Goal: Understand process/instructions: Learn how to perform a task or action

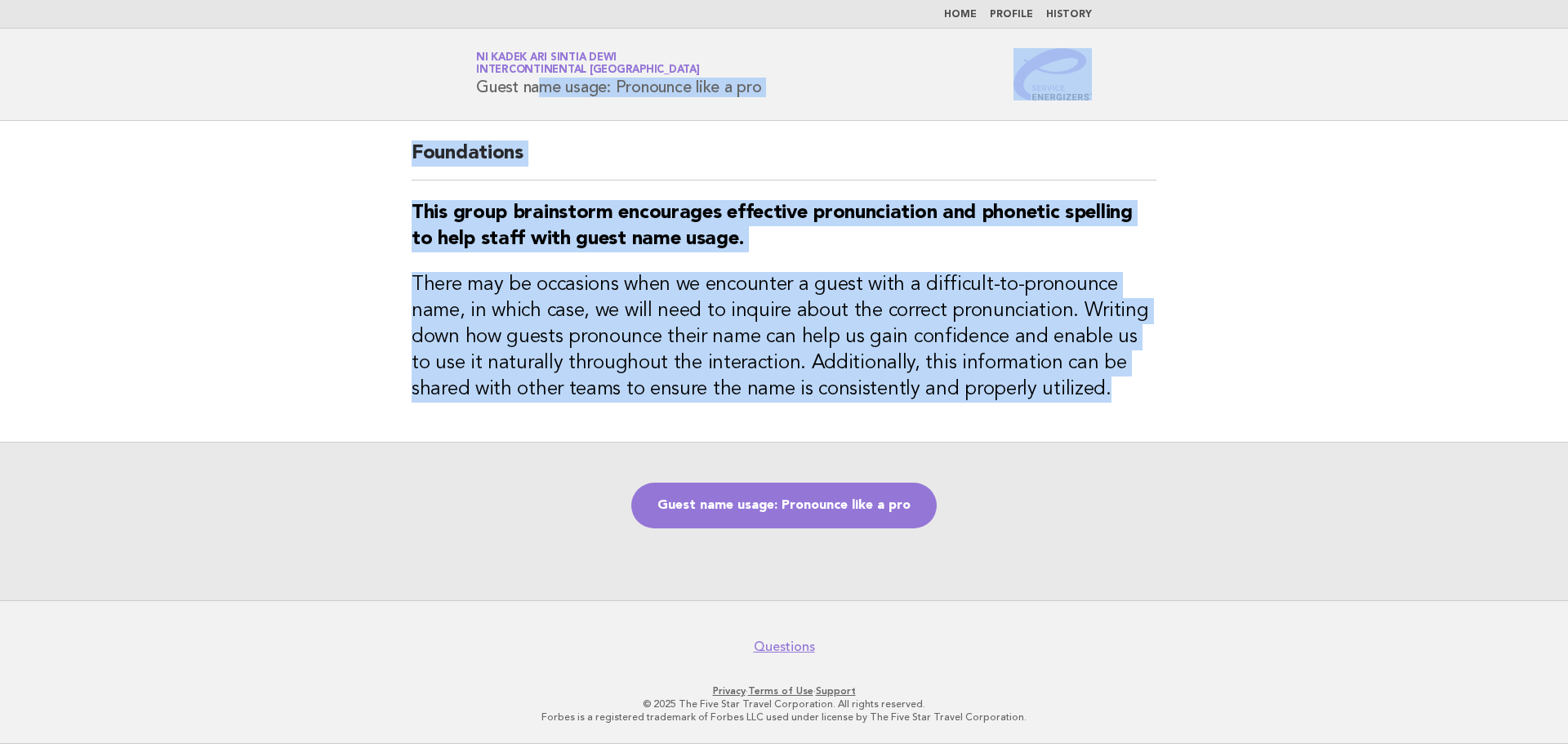
drag, startPoint x: 478, startPoint y: 84, endPoint x: 1067, endPoint y: 408, distance: 672.2
click at [1067, 408] on body "Home Profile History Service Energizers Ni Kadek Ari Sintia Dewi InterContinent…" at bounding box center [784, 372] width 1568 height 744
copy body "Guest name usage: Pronounce like a pro Foundations This group brainstorm encour…"
click at [851, 512] on link "Guest name usage: Pronounce like a pro" at bounding box center [784, 505] width 305 height 46
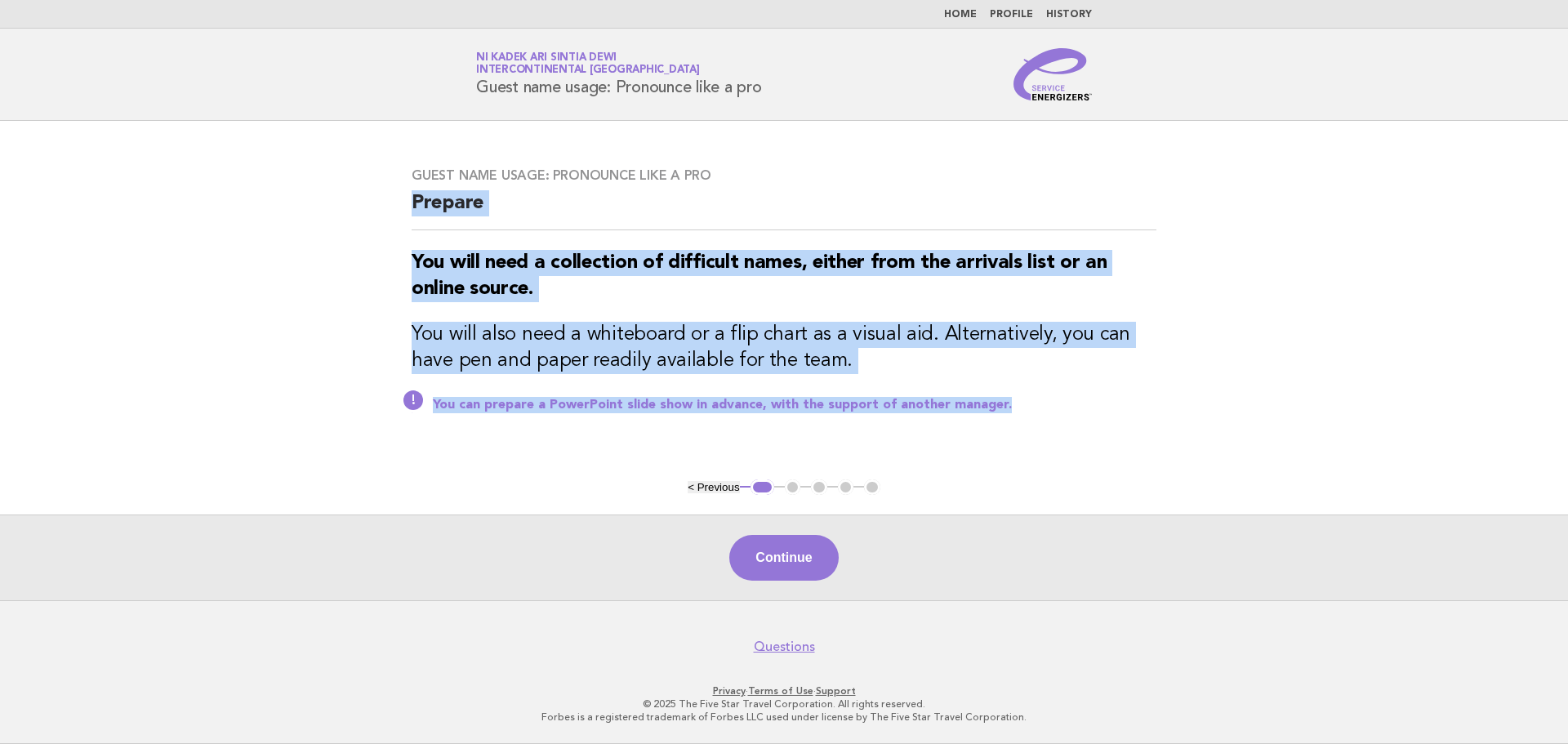
drag, startPoint x: 414, startPoint y: 201, endPoint x: 1031, endPoint y: 394, distance: 646.5
click at [1031, 394] on div "Guest name usage: Pronounce like a pro Prepare You will need a collection of di…" at bounding box center [784, 300] width 784 height 304
copy div "Prepare You will need a collection of difficult names, either from the arrivals…"
click at [770, 569] on button "Continue" at bounding box center [784, 557] width 108 height 46
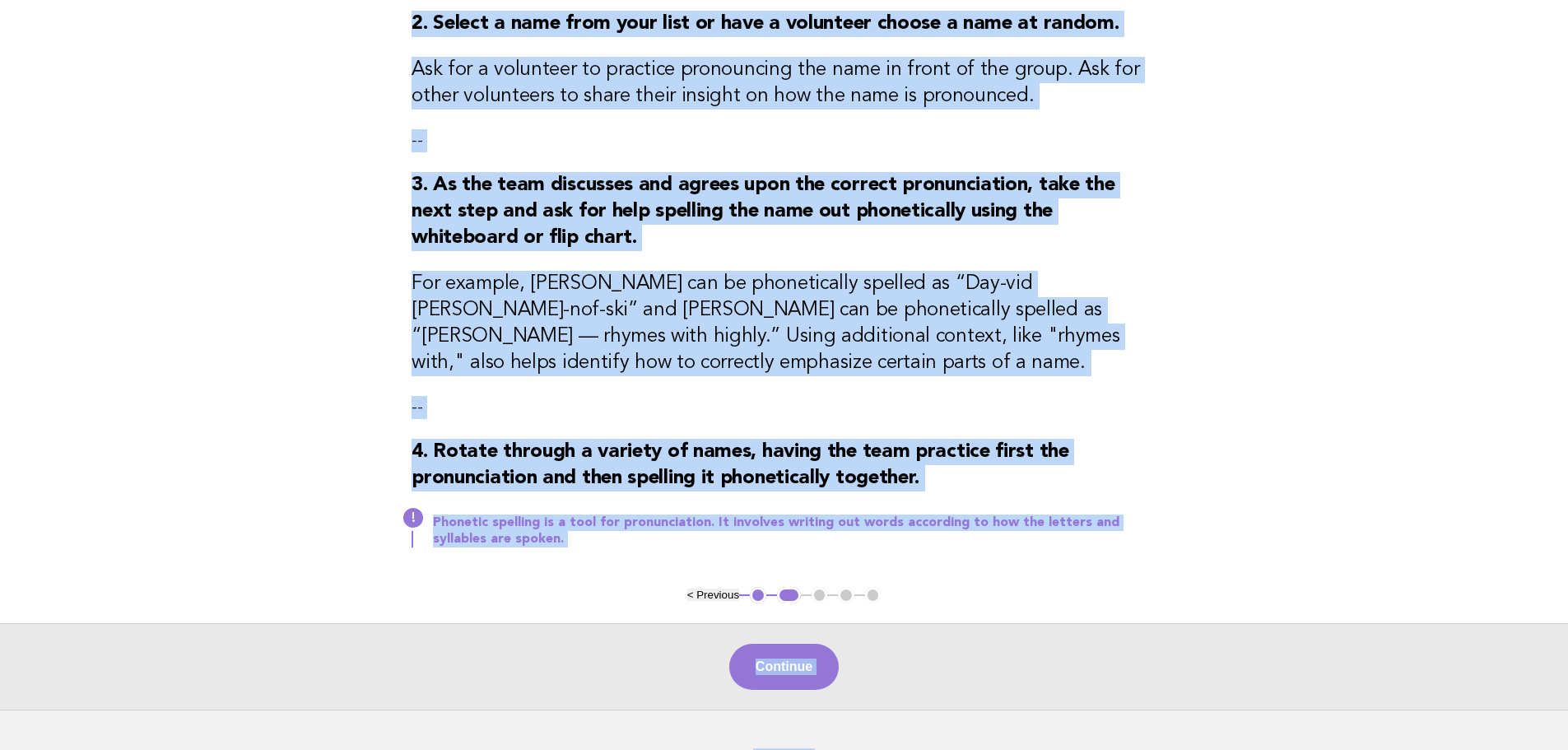
scroll to position [406, 0]
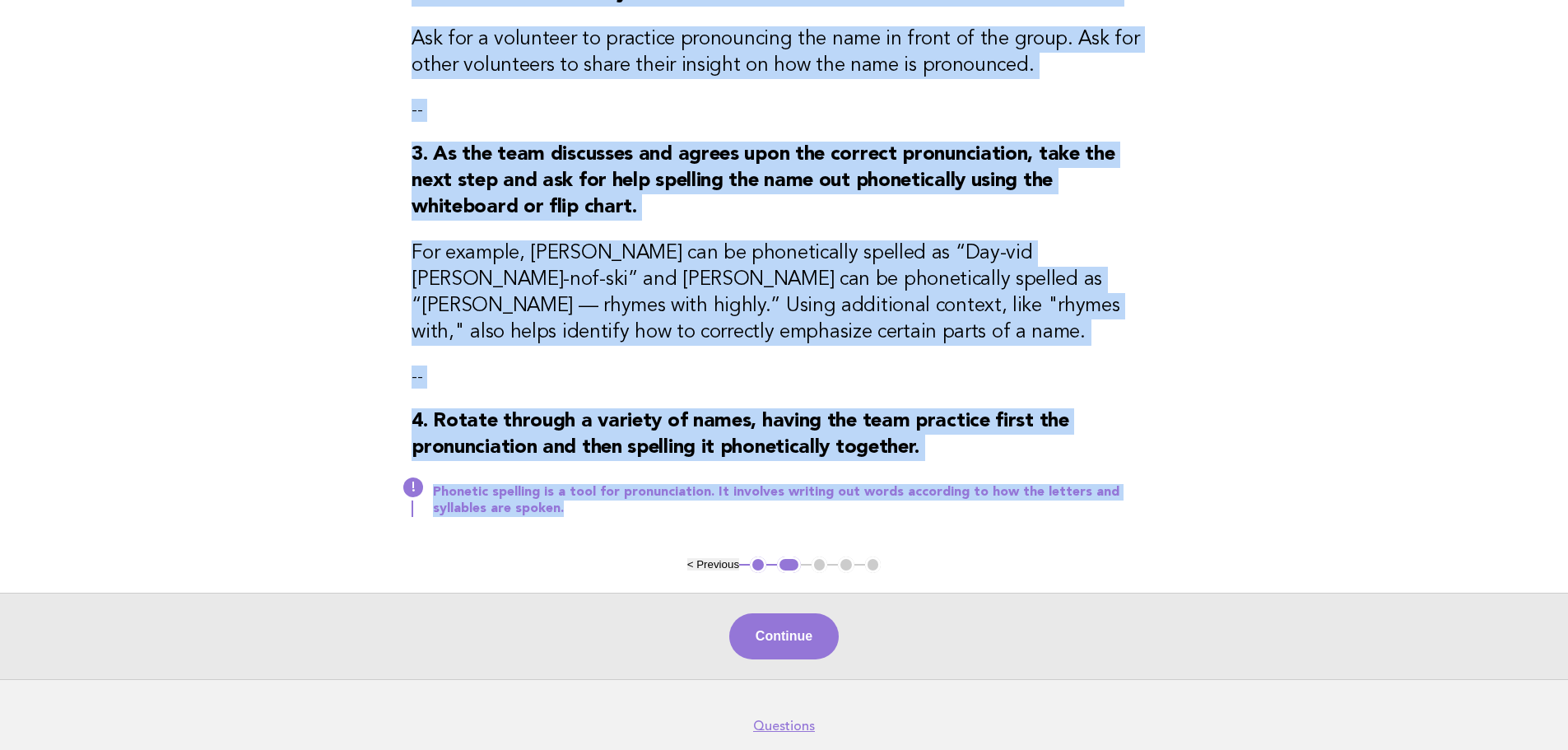
drag, startPoint x: 414, startPoint y: 174, endPoint x: 1148, endPoint y: 507, distance: 806.0
click at [1148, 507] on div "Guest name usage: Pronounce like a pro Activity 1. Gather the team around a fli…" at bounding box center [783, 136] width 784 height 840
copy div "Activity 1. Gather the team around a flip chart or whiteboard. Inform participa…"
click at [796, 643] on button "Continue" at bounding box center [784, 635] width 109 height 46
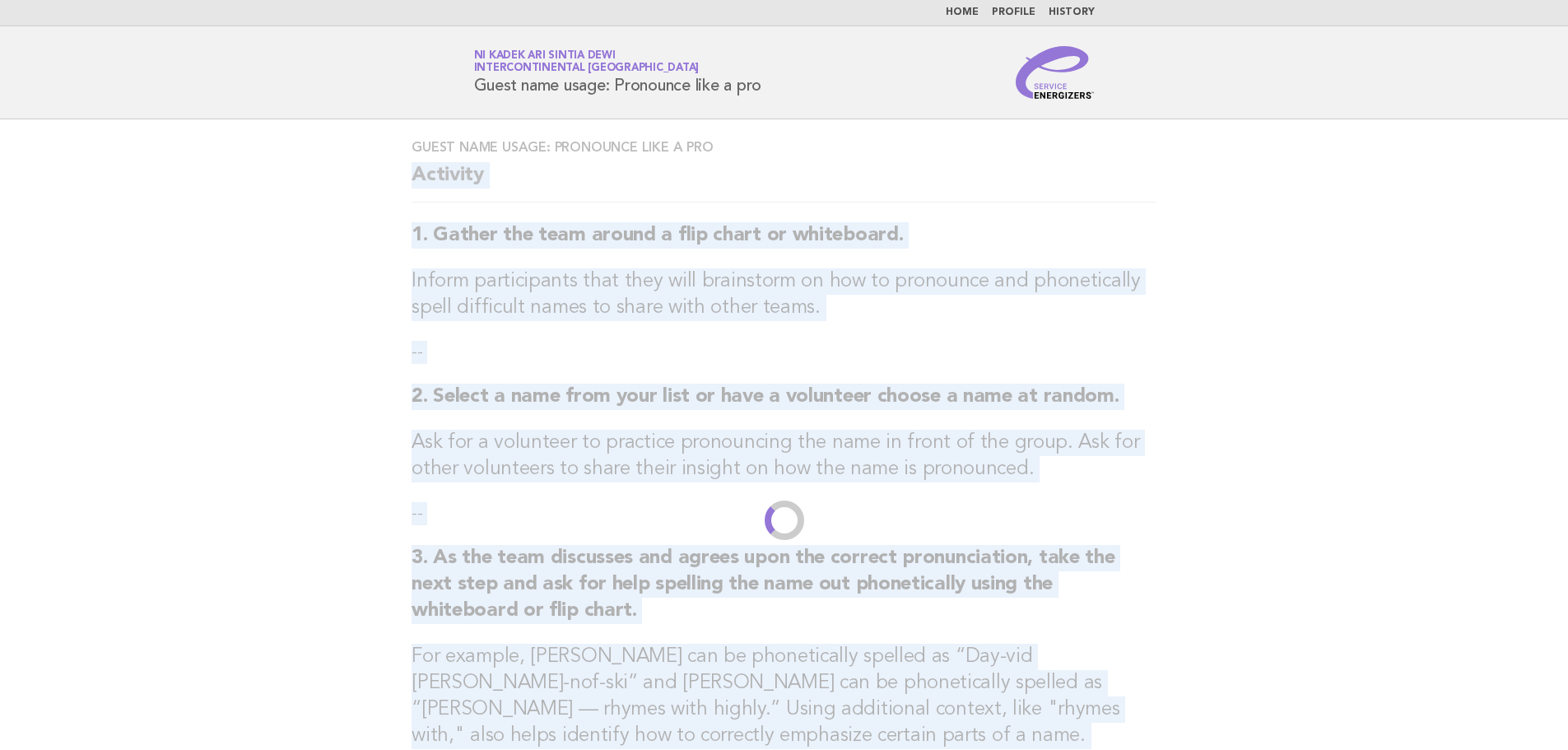
scroll to position [0, 0]
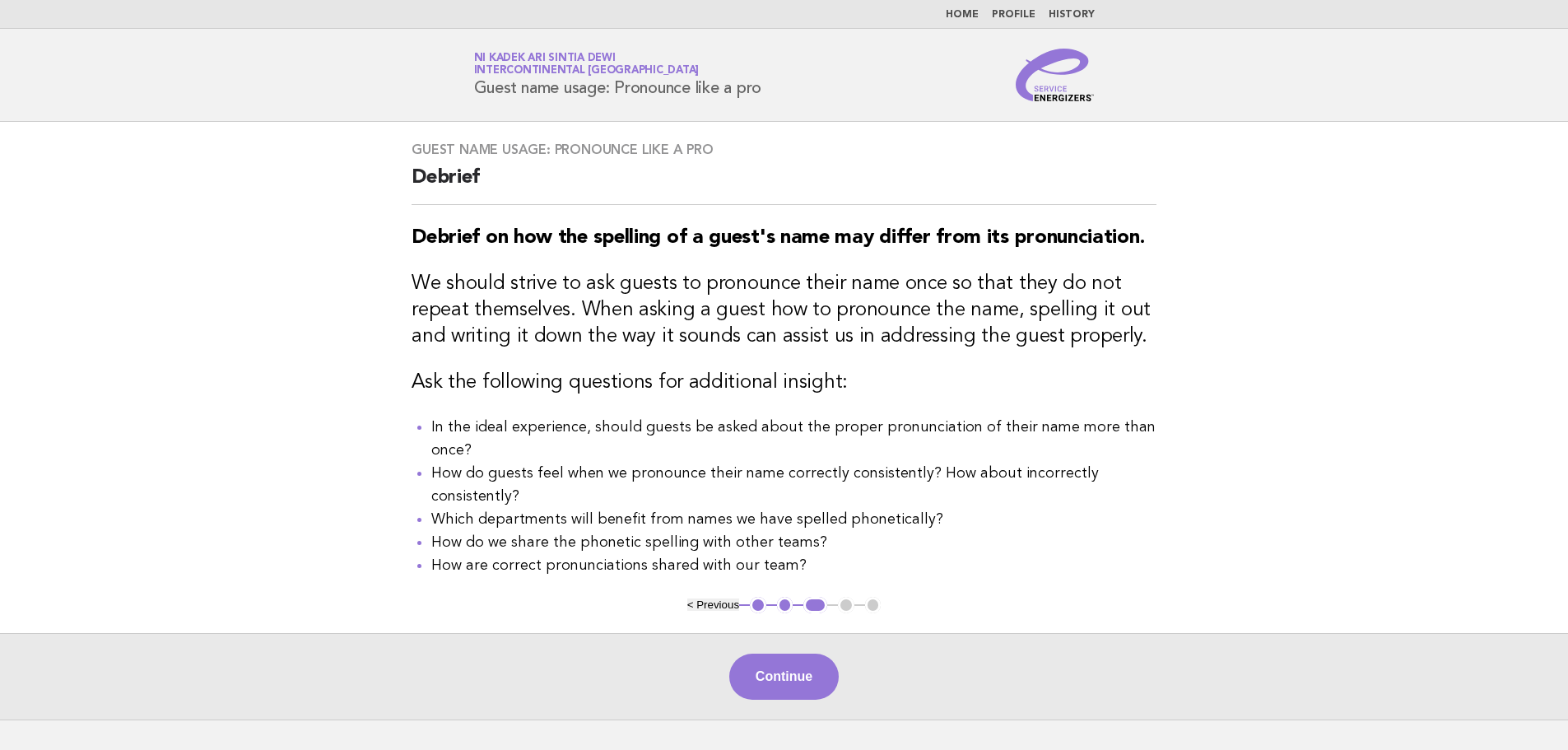
click at [405, 173] on div "Guest name usage: Pronounce like a pro Debrief Debrief on how the spelling of a…" at bounding box center [783, 359] width 784 height 474
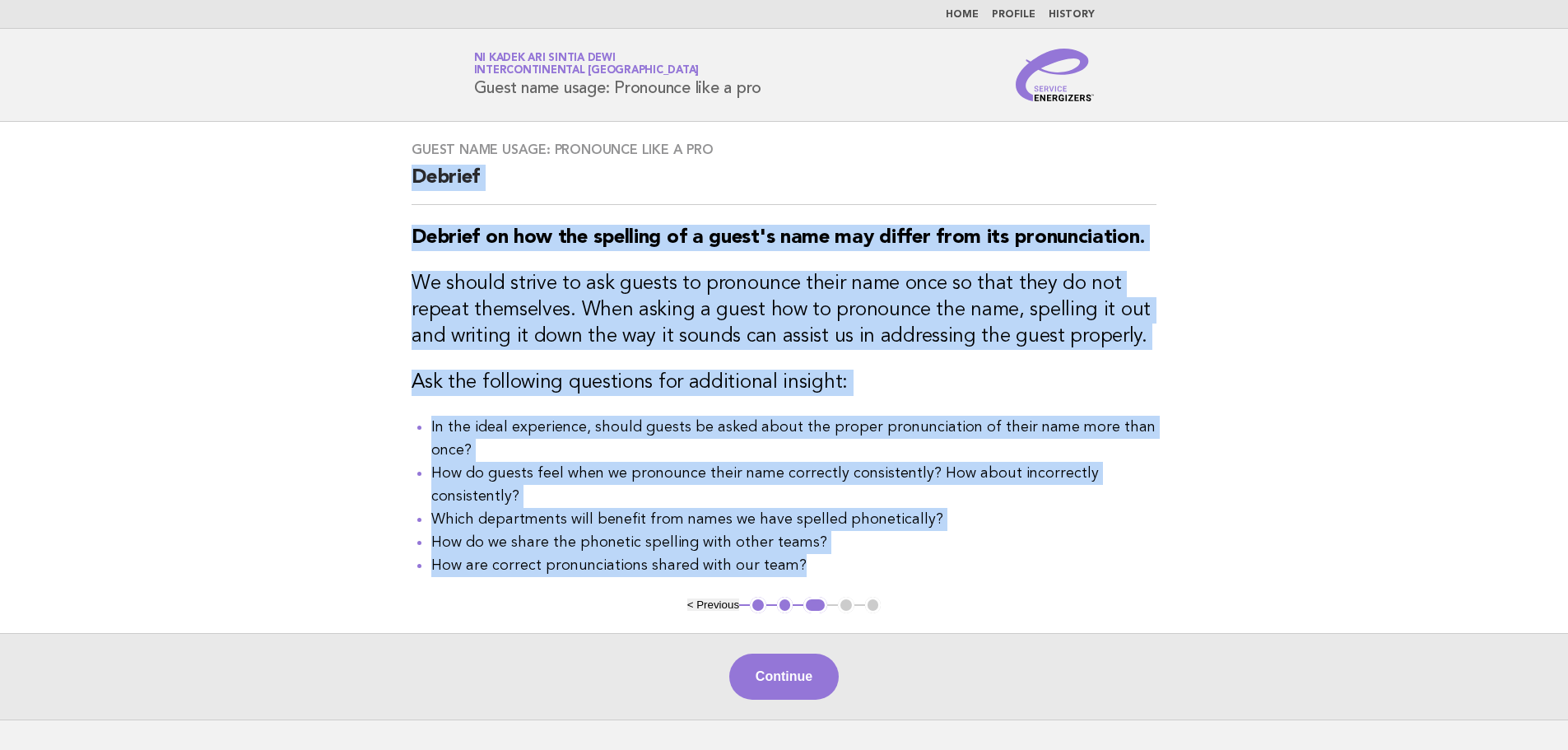
drag, startPoint x: 409, startPoint y: 176, endPoint x: 909, endPoint y: 552, distance: 625.6
click at [909, 552] on div "Guest name usage: Pronounce like a pro Debrief Debrief on how the spelling of a…" at bounding box center [783, 359] width 784 height 474
copy div "Debrief Debrief on how the spelling of a guest's name may differ from its pronu…"
click at [811, 662] on button "Continue" at bounding box center [784, 676] width 109 height 46
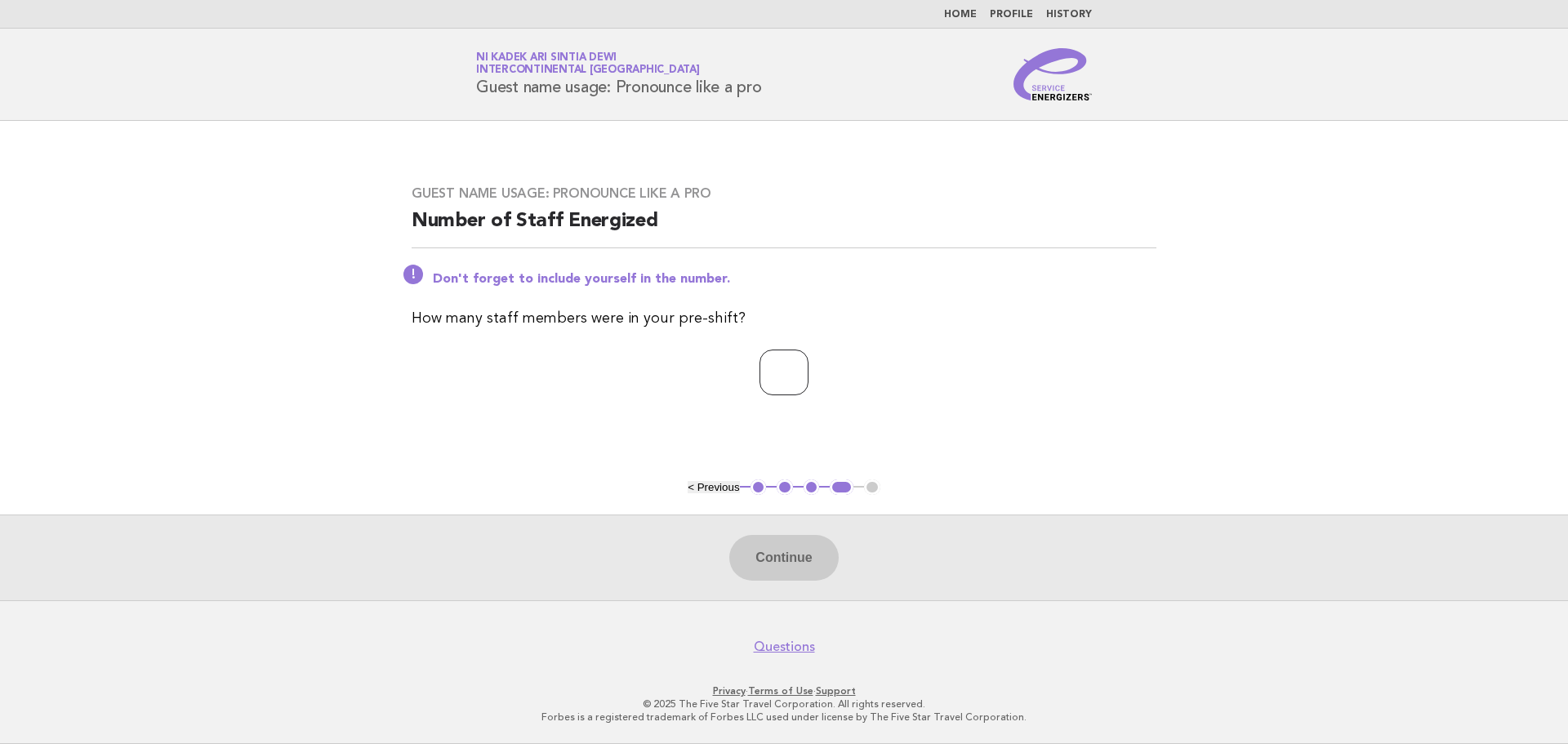
click at [791, 385] on input "number" at bounding box center [784, 372] width 49 height 46
type input "*"
click at [802, 562] on button "Continue" at bounding box center [784, 557] width 108 height 46
